Goal: Find specific page/section: Find specific page/section

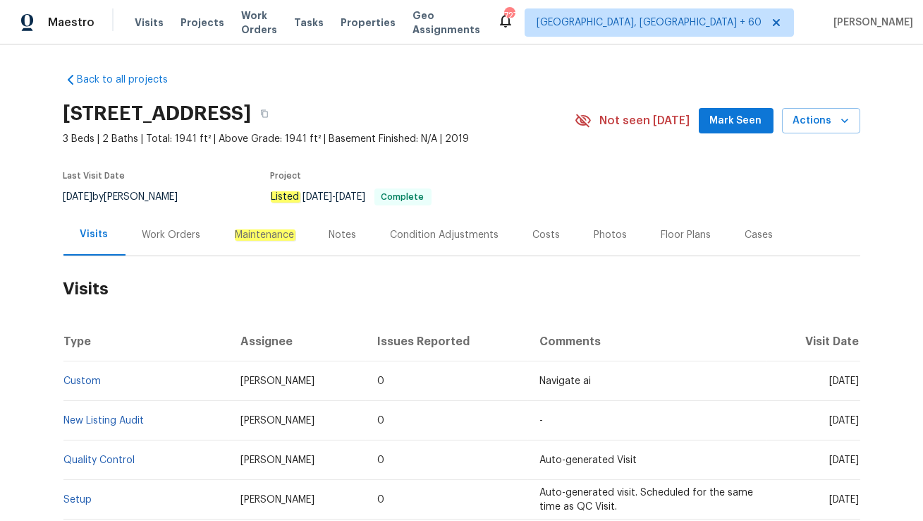
click at [168, 229] on div "Work Orders" at bounding box center [171, 235] width 59 height 14
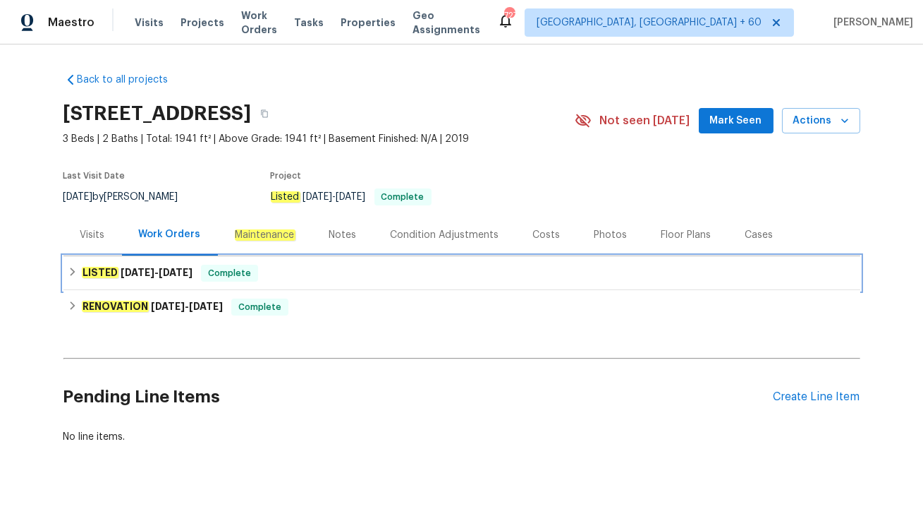
click at [174, 268] on span "[DATE]" at bounding box center [176, 272] width 34 height 10
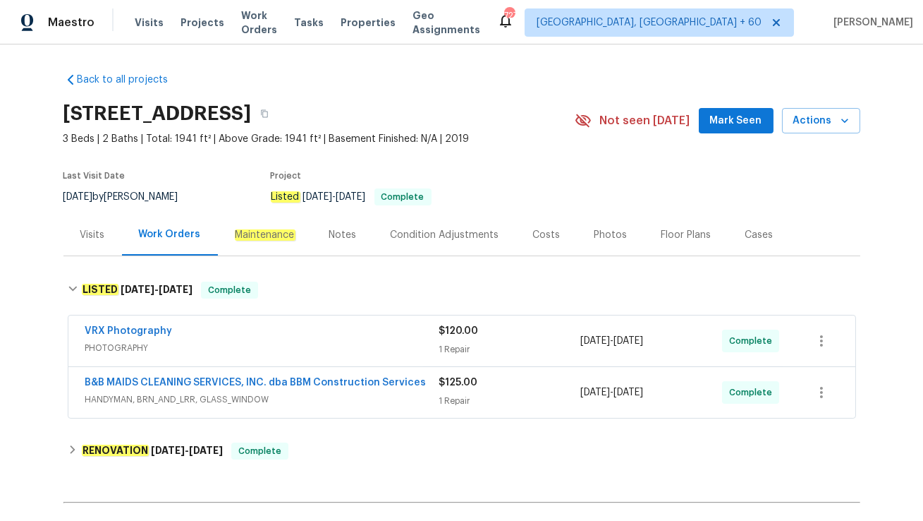
click at [281, 399] on span "HANDYMAN, BRN_AND_LRR, GLASS_WINDOW" at bounding box center [262, 399] width 354 height 14
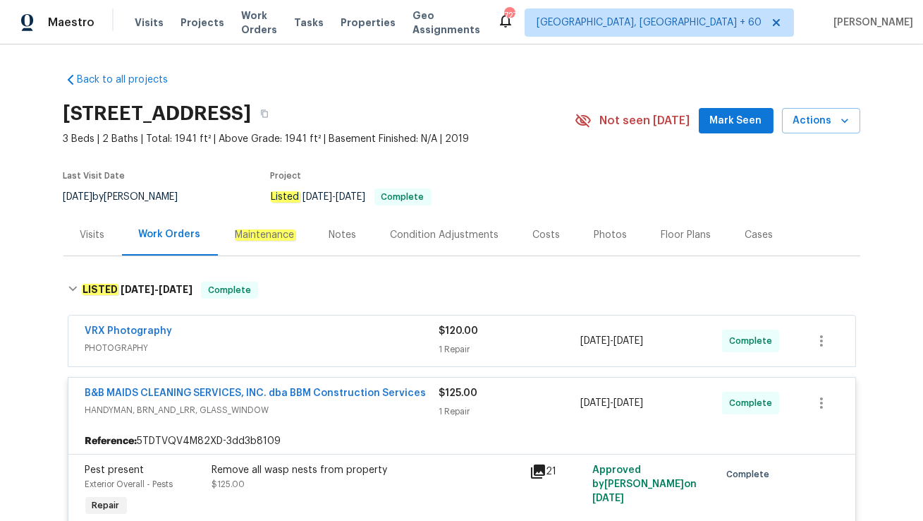
click at [97, 236] on div "Visits" at bounding box center [92, 235] width 25 height 14
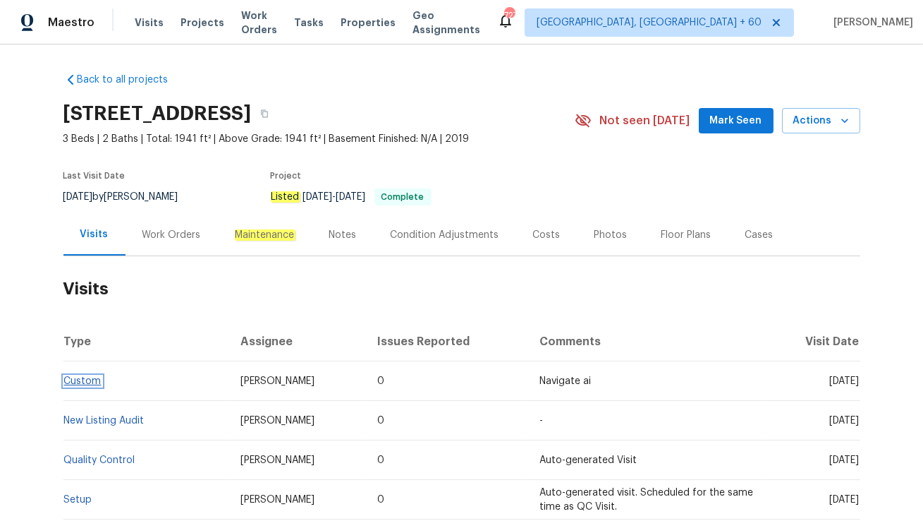
click at [91, 379] on link "Custom" at bounding box center [82, 381] width 37 height 10
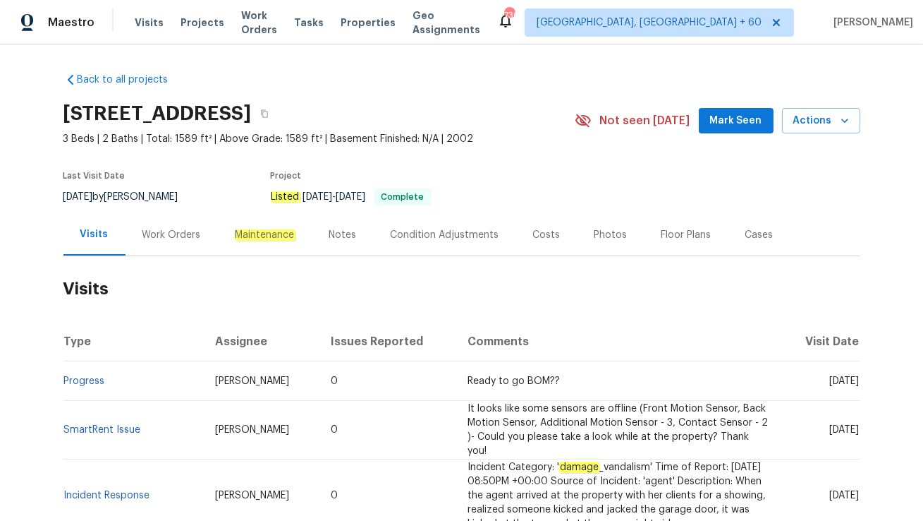
click at [183, 241] on div "Work Orders" at bounding box center [172, 235] width 92 height 42
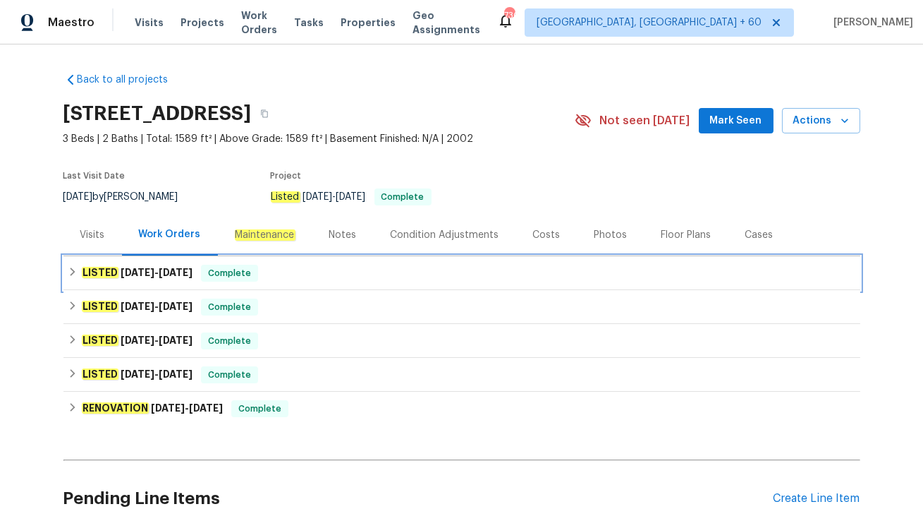
click at [265, 276] on div "LISTED [DATE] - [DATE] Complete" at bounding box center [462, 272] width 789 height 17
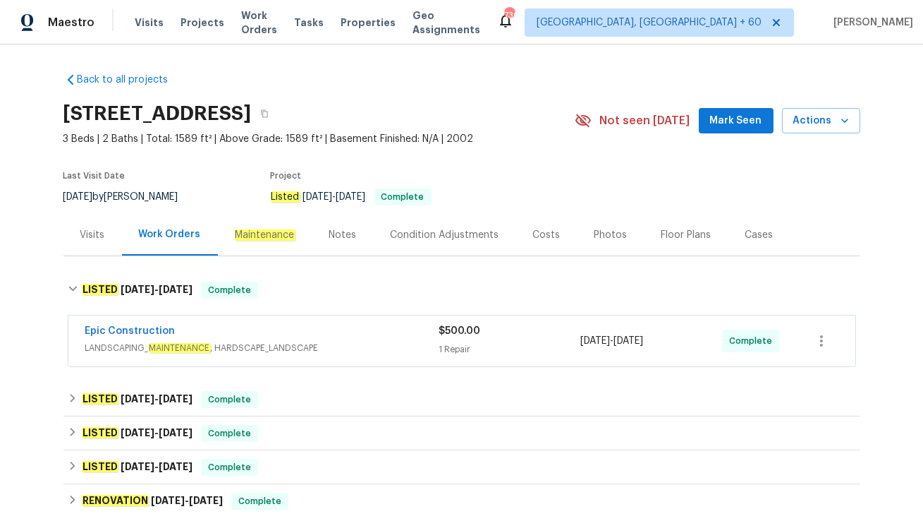
click at [296, 334] on div "Epic Construction" at bounding box center [262, 332] width 354 height 17
